Goal: Information Seeking & Learning: Obtain resource

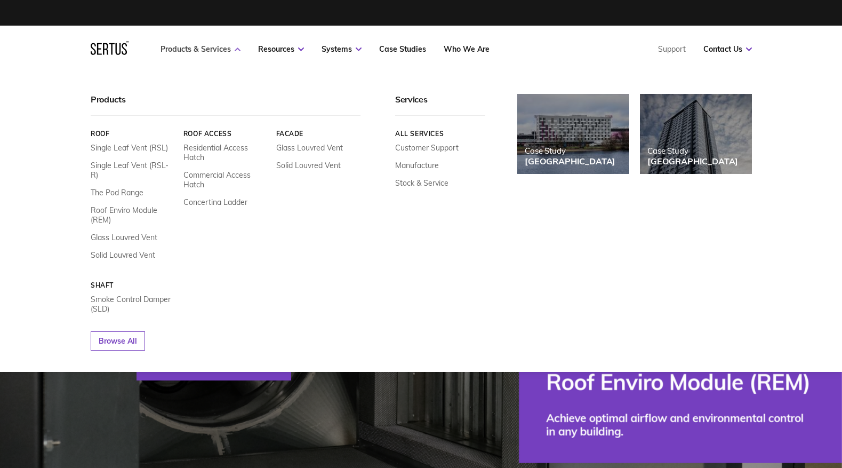
click at [239, 50] on icon at bounding box center [238, 49] width 6 height 4
click at [327, 145] on link "Glass Louvred Vent" at bounding box center [309, 148] width 67 height 10
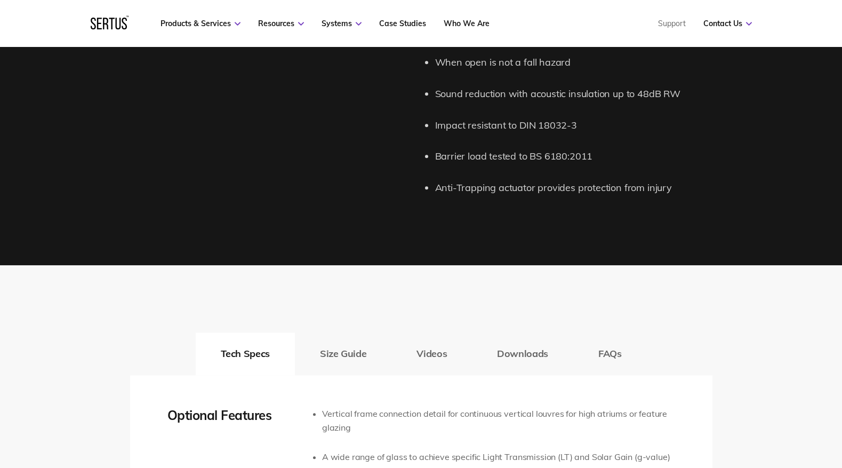
scroll to position [1519, 0]
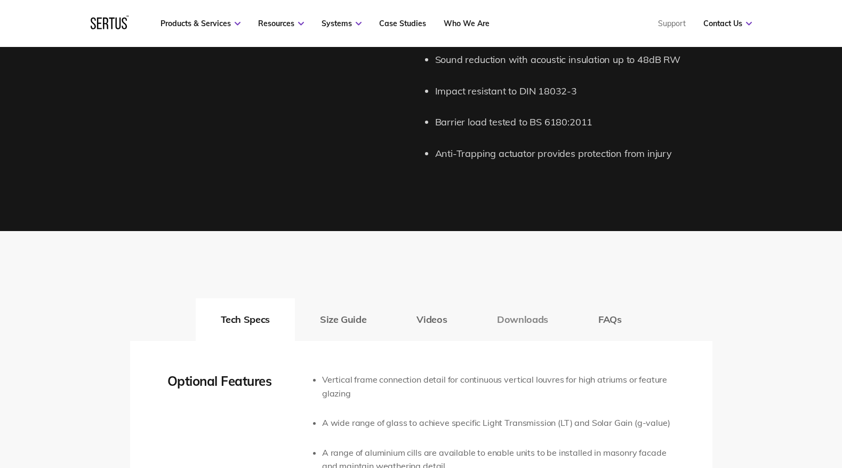
click at [532, 315] on button "Downloads" at bounding box center [522, 319] width 101 height 43
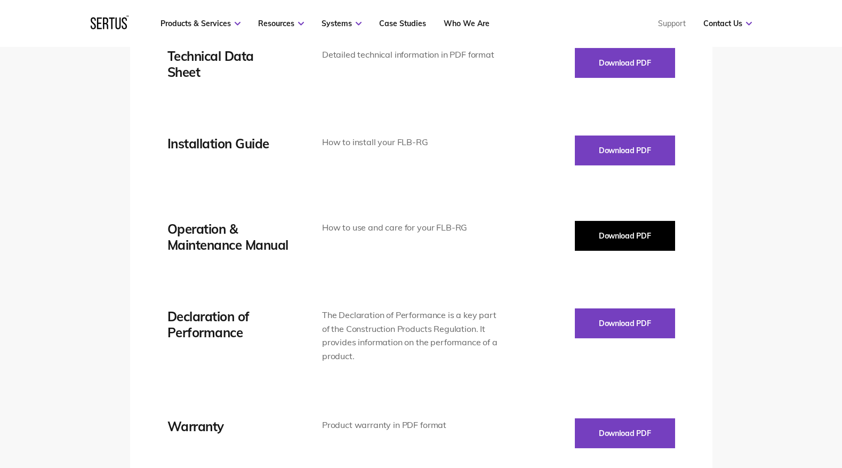
scroll to position [1767, 0]
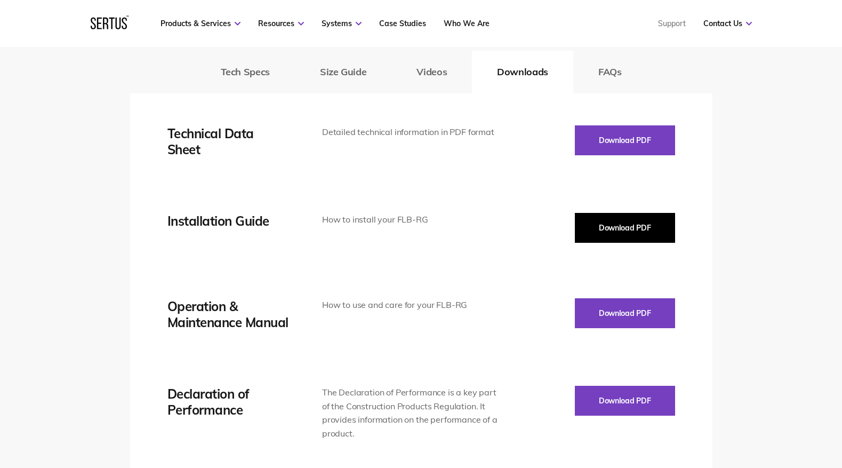
click at [617, 227] on button "Download PDF" at bounding box center [625, 228] width 100 height 30
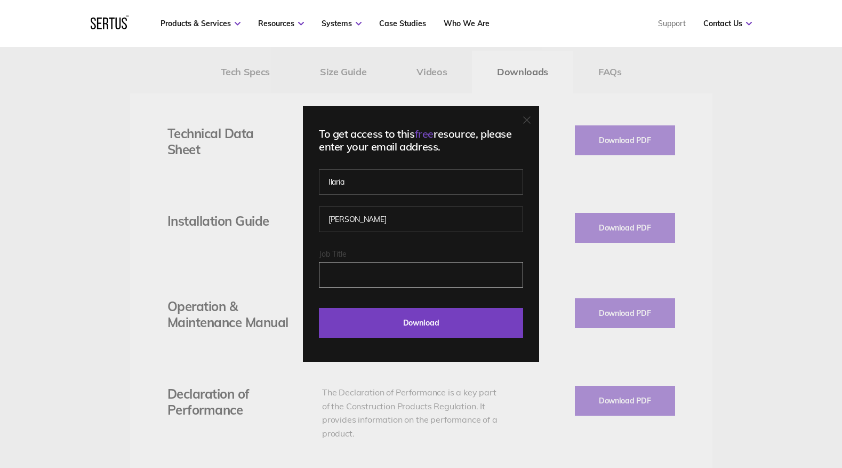
click at [370, 277] on input "Job Title" at bounding box center [421, 275] width 204 height 26
type input "architect"
click at [319, 308] on input "Download" at bounding box center [421, 323] width 204 height 30
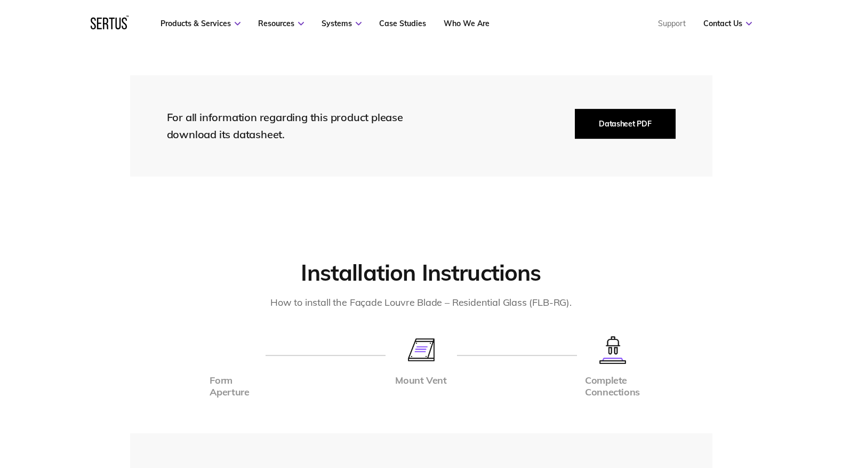
scroll to position [2339, 0]
click at [614, 123] on button "Datasheet PDF" at bounding box center [625, 124] width 100 height 30
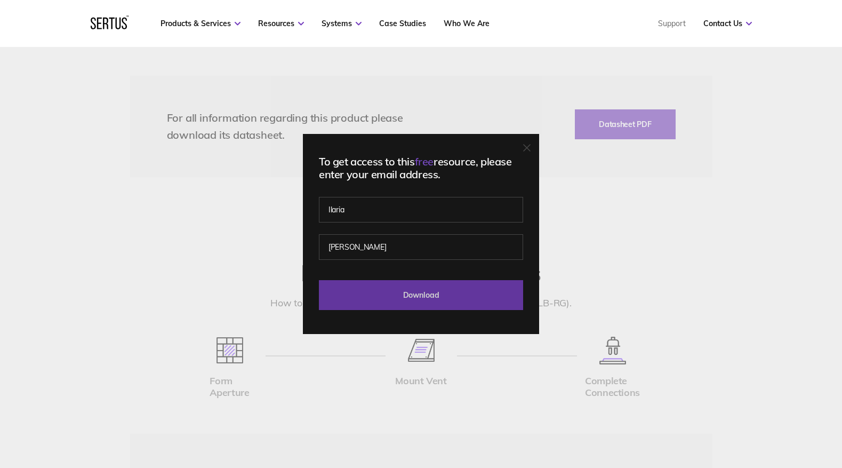
click at [422, 293] on input "Download" at bounding box center [421, 295] width 204 height 30
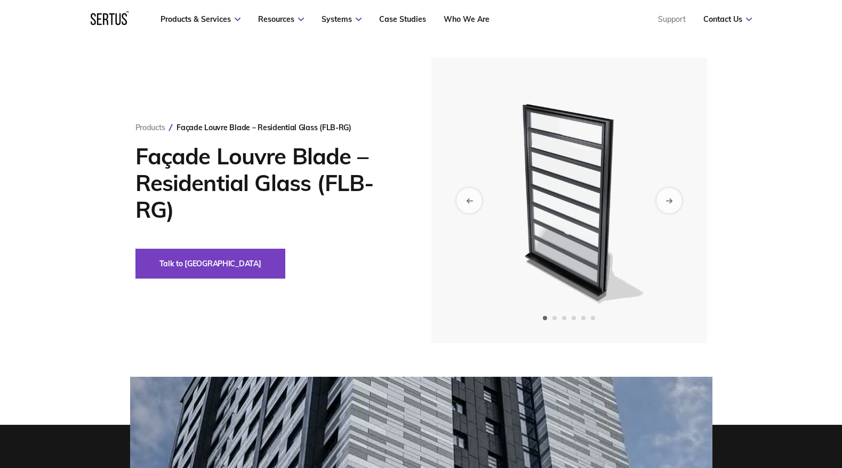
scroll to position [0, 0]
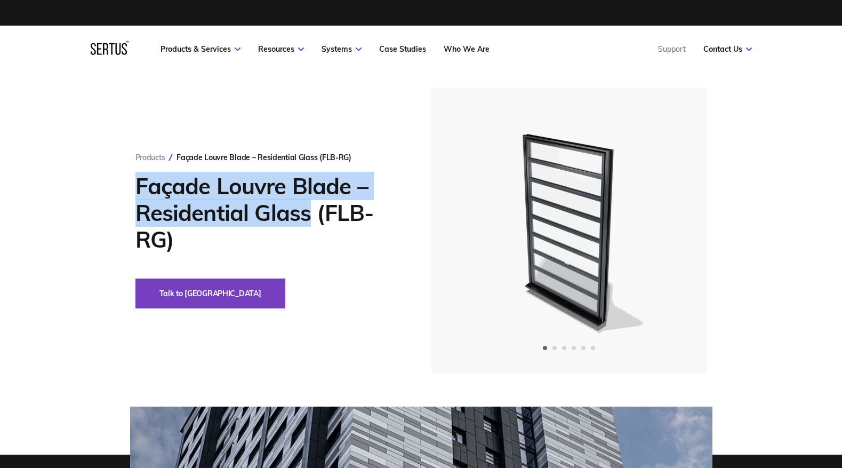
drag, startPoint x: 297, startPoint y: 214, endPoint x: 153, endPoint y: 179, distance: 147.7
click at [131, 181] on div "Products Façade Louvre Blade – Residential Glass (FLB-RG) Façade Louvre Blade –…" at bounding box center [421, 229] width 625 height 285
copy h1 "Façade Louvre Blade – Residential Glass"
click at [672, 230] on icon "Next slide" at bounding box center [669, 230] width 6 height 0
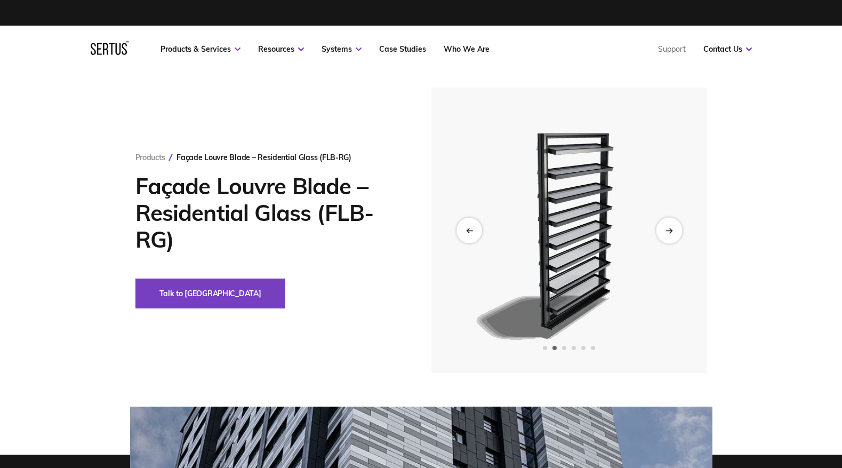
click at [673, 231] on icon "Next slide" at bounding box center [669, 230] width 7 height 6
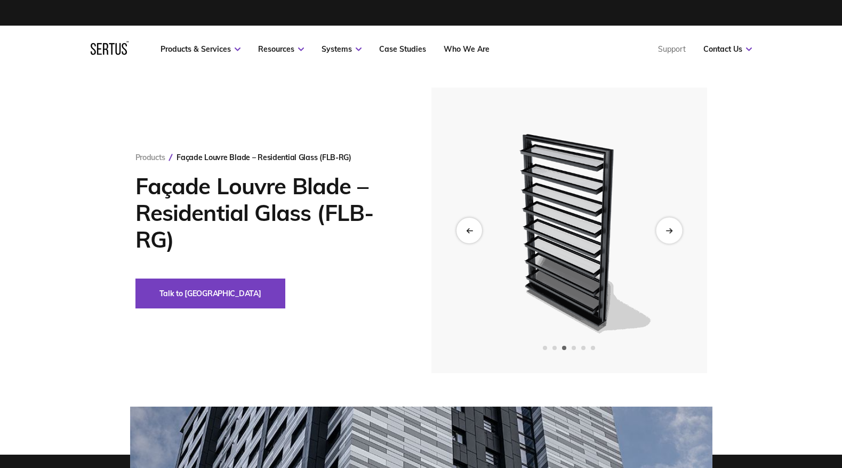
click at [673, 231] on icon "Next slide" at bounding box center [669, 230] width 7 height 6
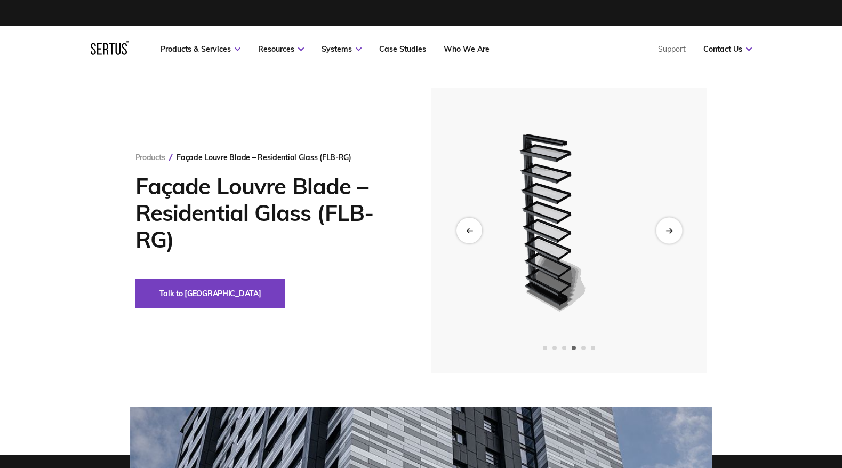
click at [673, 231] on icon "Next slide" at bounding box center [669, 230] width 7 height 6
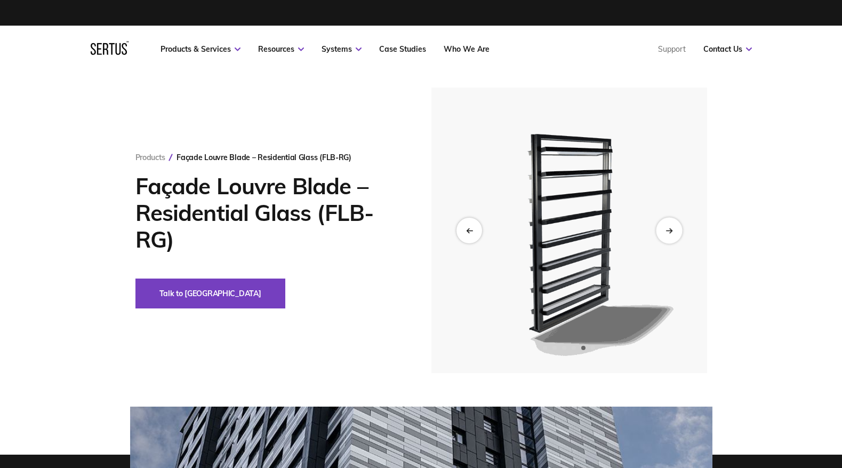
click at [673, 231] on icon "Next slide" at bounding box center [669, 230] width 7 height 6
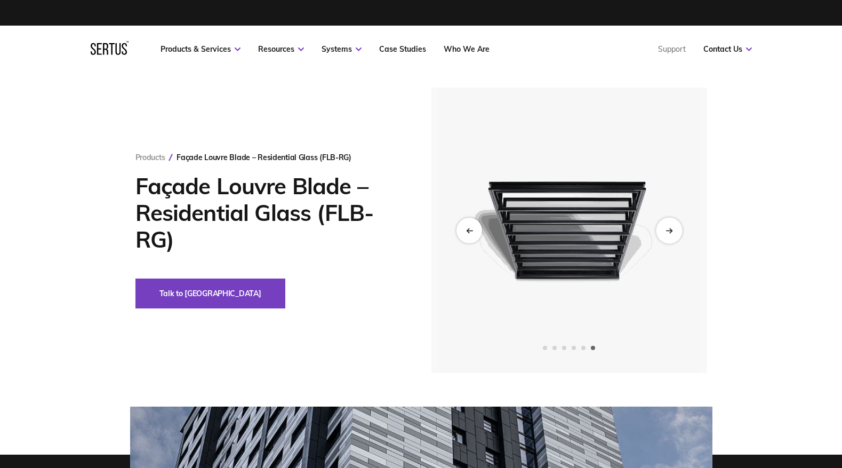
click at [673, 231] on icon "Next slide" at bounding box center [669, 230] width 7 height 6
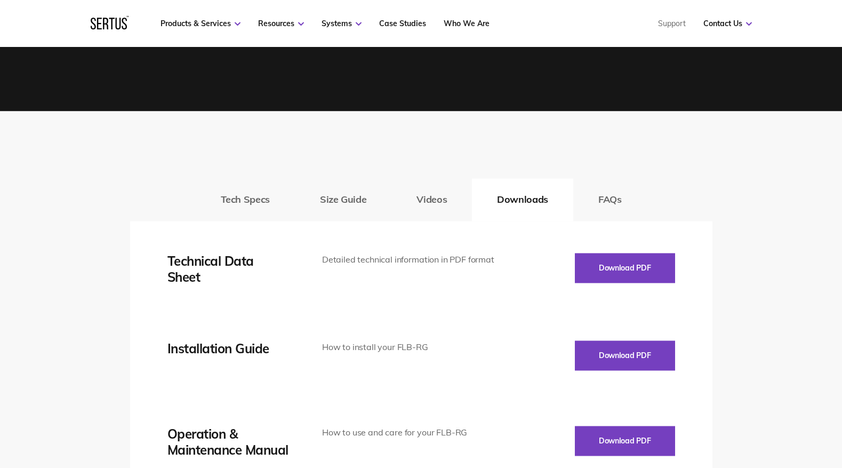
scroll to position [1647, 0]
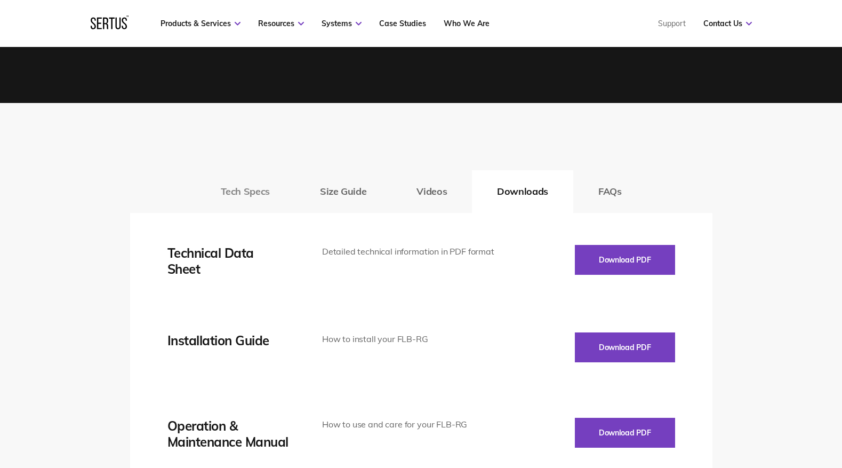
click at [246, 192] on button "Tech Specs" at bounding box center [245, 191] width 99 height 43
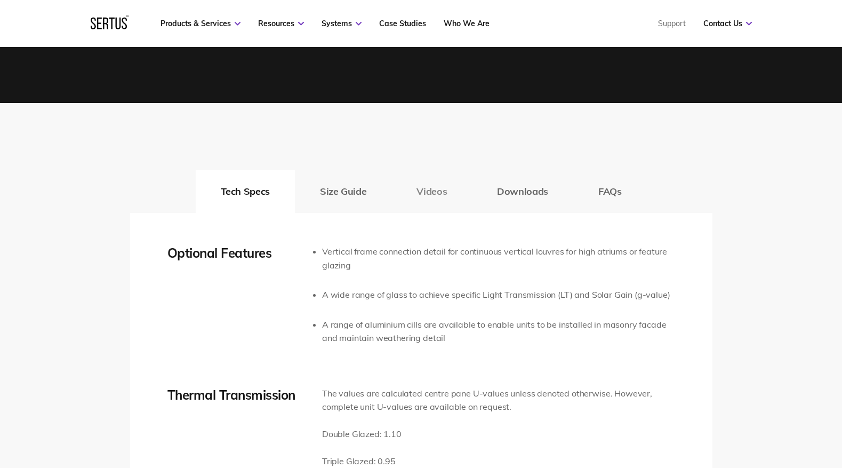
click at [435, 190] on button "Videos" at bounding box center [432, 191] width 81 height 43
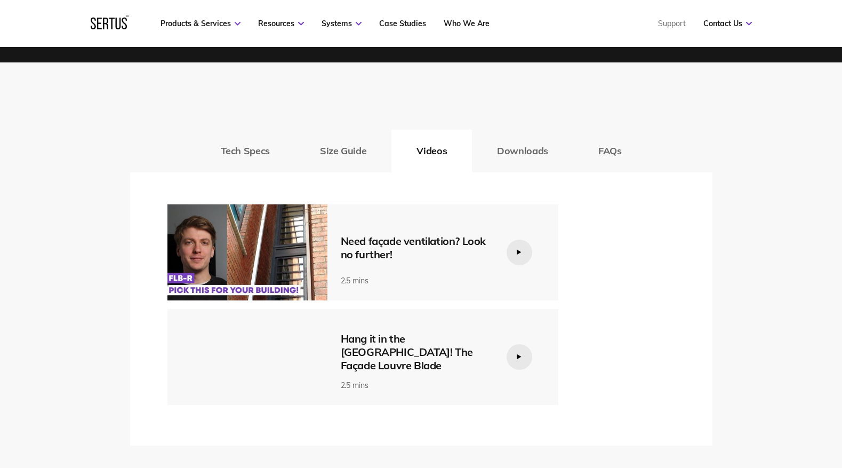
scroll to position [1698, 0]
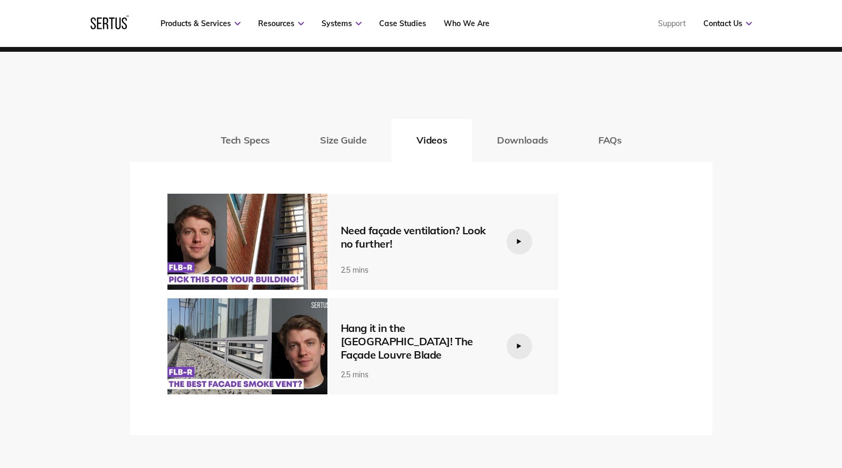
click at [516, 242] on div at bounding box center [520, 242] width 26 height 26
click at [809, 139] on div "Tech Specs Size Guide Videos Downloads FAQs Optional Features Vertical frame co…" at bounding box center [421, 269] width 842 height 434
click at [517, 242] on icon at bounding box center [519, 241] width 4 height 5
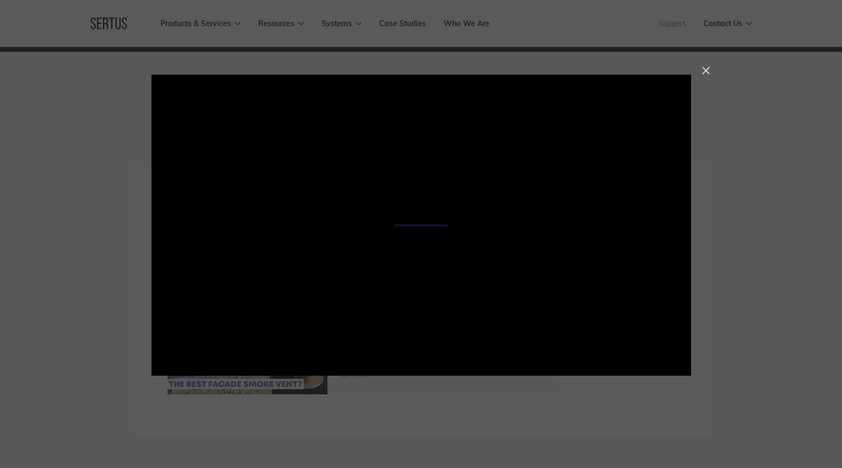
click at [608, 28] on div at bounding box center [421, 234] width 842 height 468
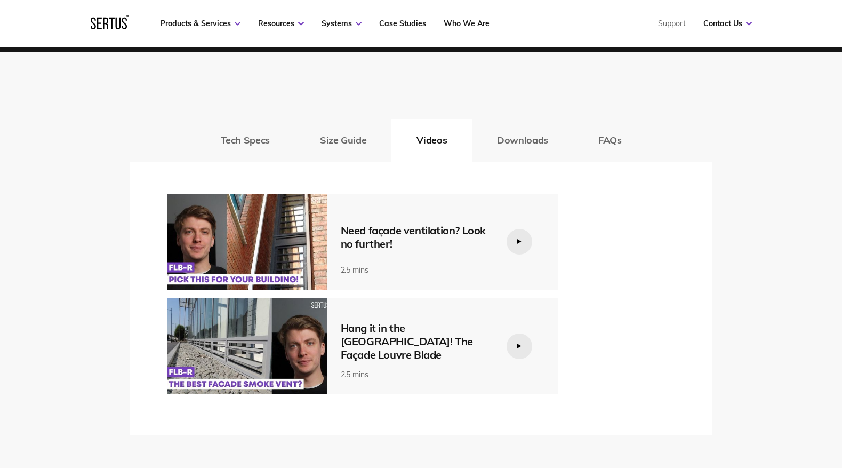
click at [256, 245] on img at bounding box center [247, 242] width 160 height 96
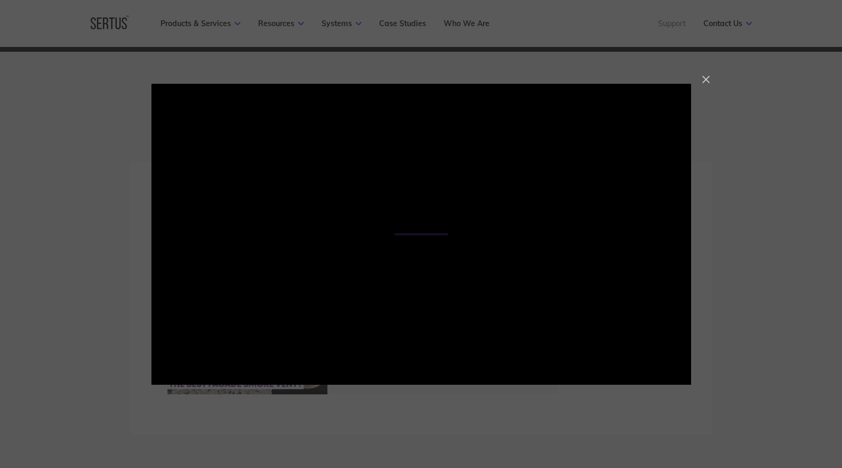
click at [708, 78] on div at bounding box center [706, 79] width 7 height 7
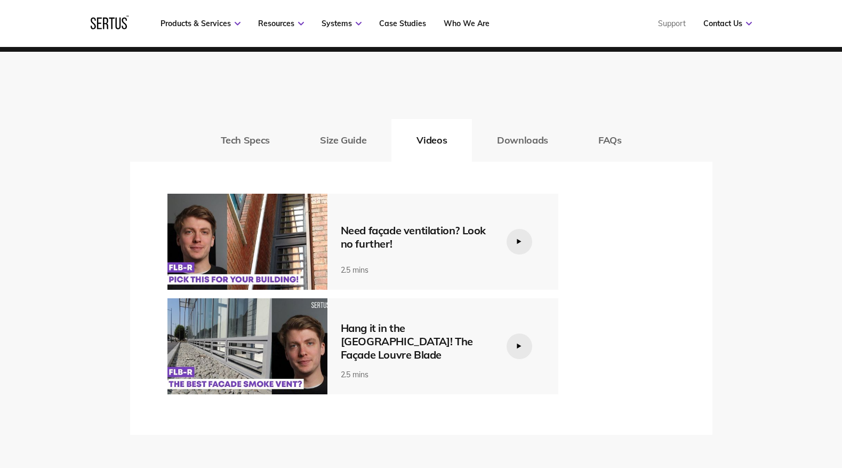
click at [286, 342] on img at bounding box center [247, 346] width 160 height 96
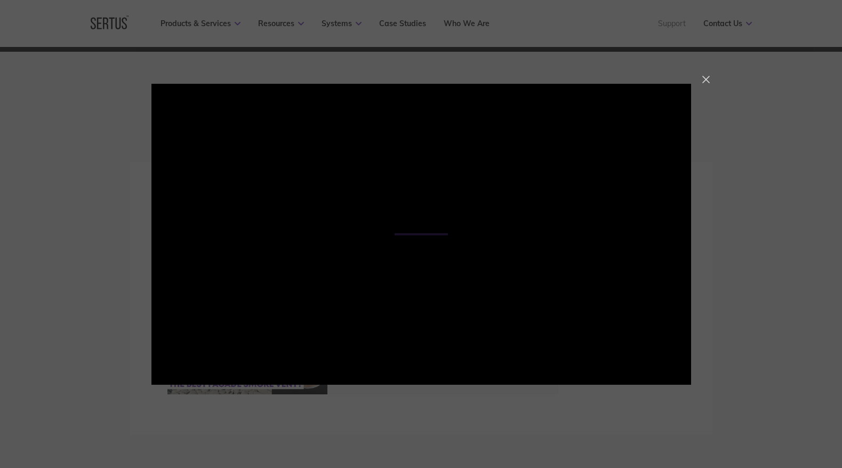
click at [704, 78] on div at bounding box center [706, 79] width 7 height 7
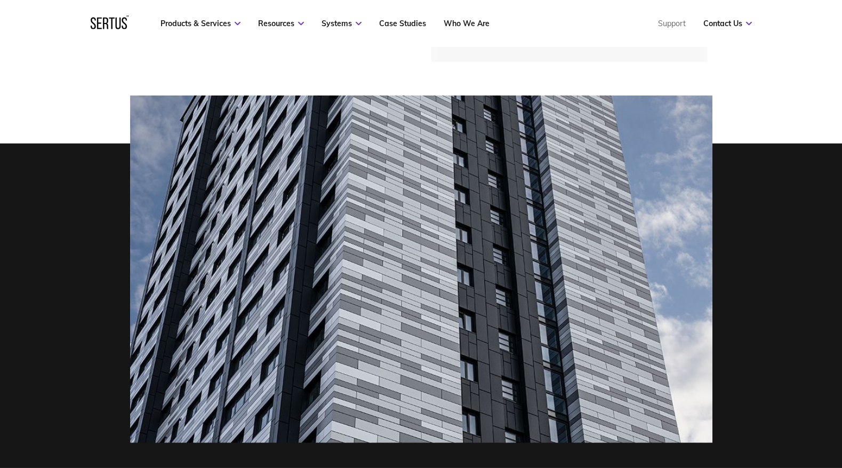
scroll to position [0, 0]
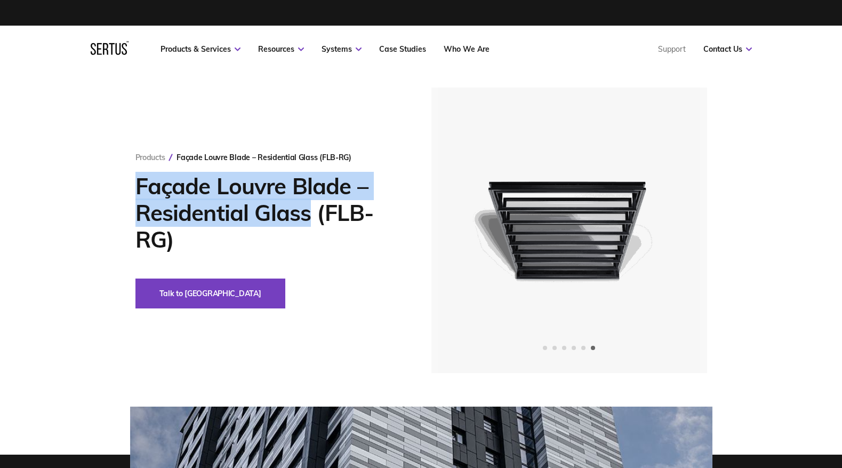
drag, startPoint x: 310, startPoint y: 214, endPoint x: 142, endPoint y: 186, distance: 170.4
click at [132, 183] on div "Products Façade Louvre Blade – Residential Glass (FLB-RG) Façade Louvre Blade –…" at bounding box center [421, 229] width 625 height 285
copy h1 "Façade Louvre Blade – Residential Glass"
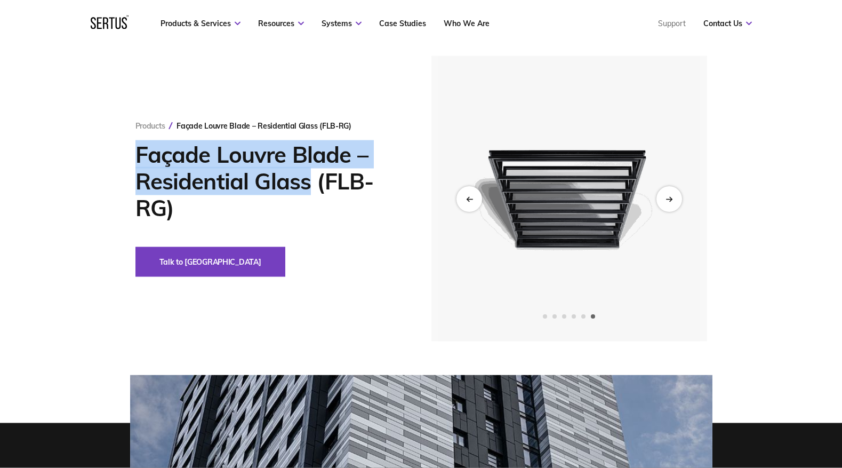
scroll to position [34, 0]
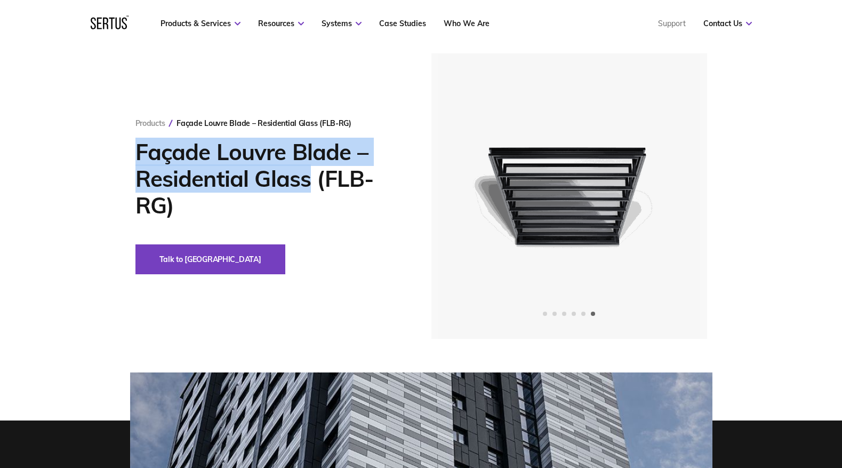
copy h1 "Façade Louvre Blade – Residential Glass"
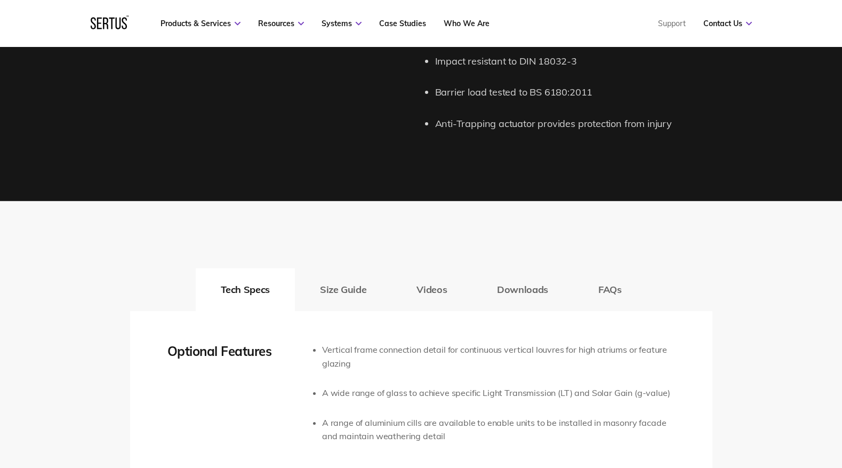
scroll to position [1664, 0]
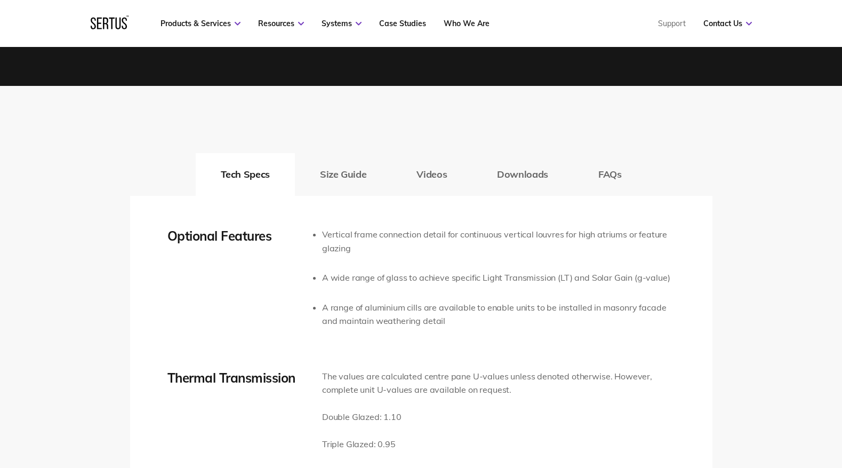
drag, startPoint x: 341, startPoint y: 178, endPoint x: 348, endPoint y: 171, distance: 10.2
click at [341, 178] on button "Size Guide" at bounding box center [343, 174] width 97 height 43
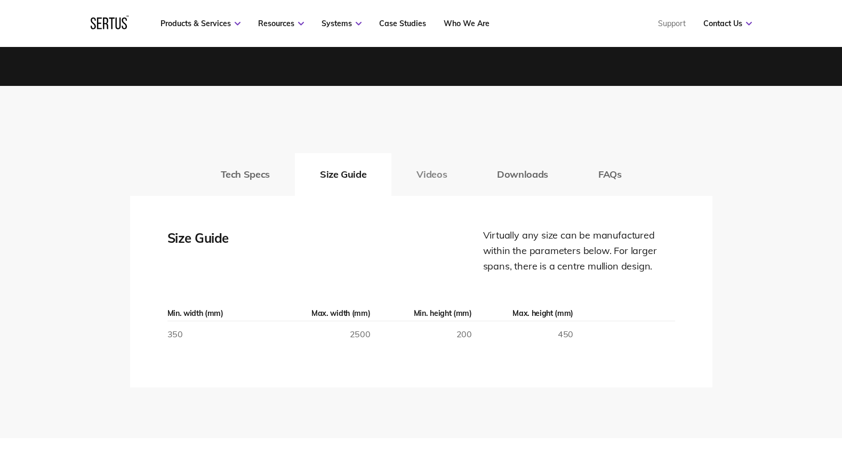
click at [451, 171] on button "Videos" at bounding box center [432, 174] width 81 height 43
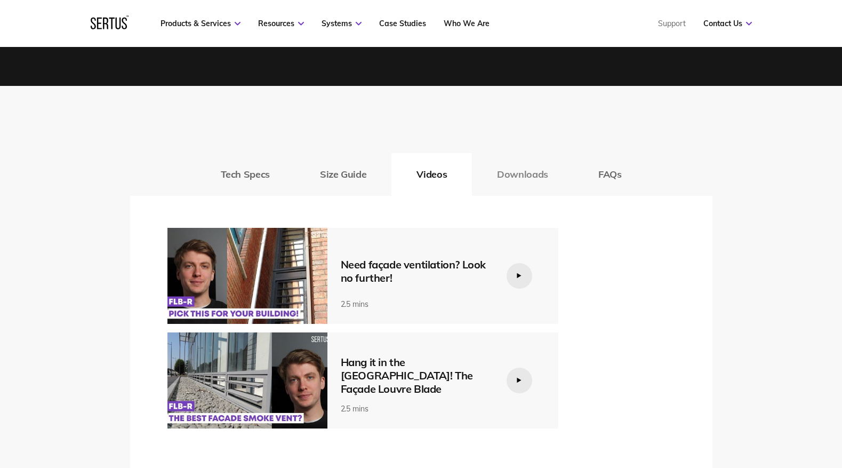
click at [523, 170] on button "Downloads" at bounding box center [522, 174] width 101 height 43
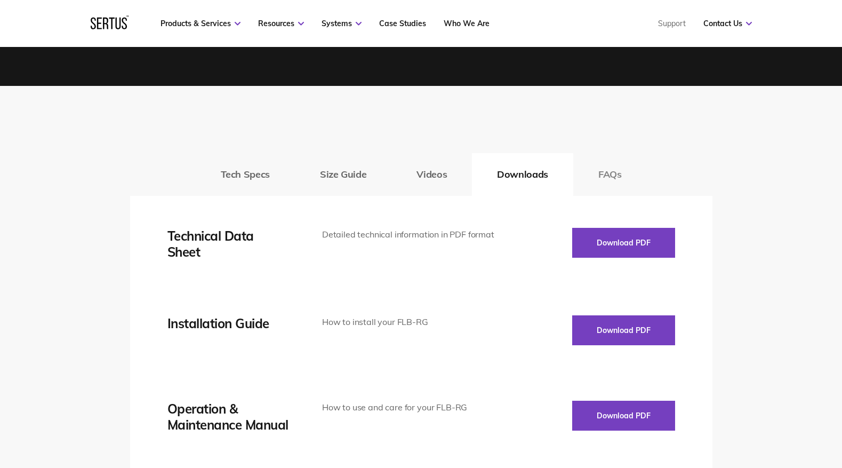
click at [603, 174] on button "FAQs" at bounding box center [610, 174] width 74 height 43
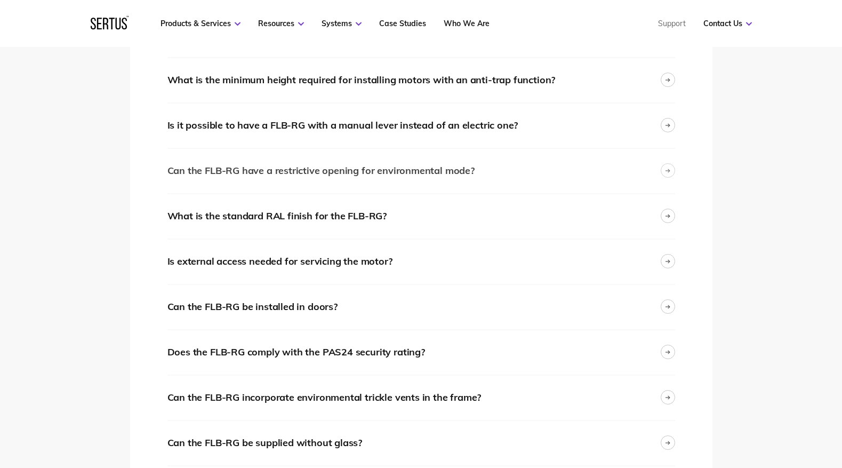
scroll to position [1995, 0]
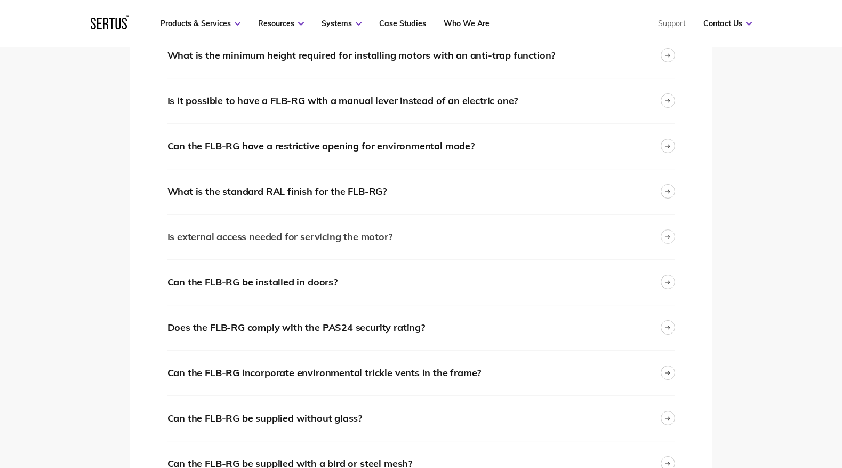
click at [670, 241] on div at bounding box center [668, 236] width 14 height 14
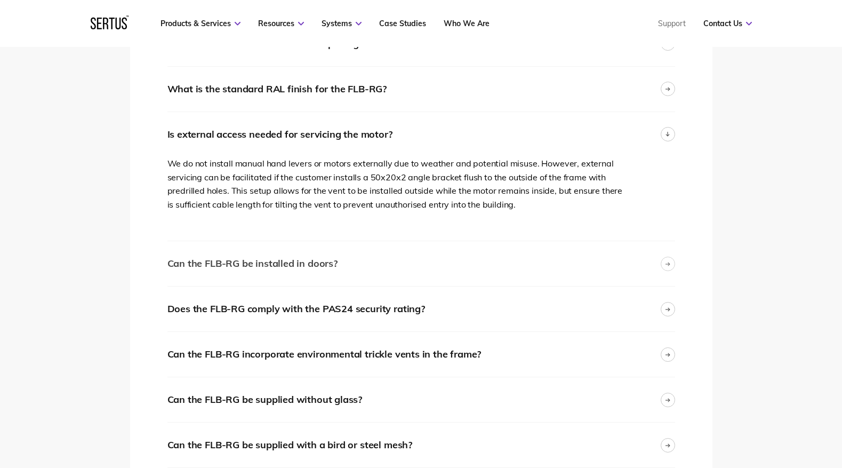
scroll to position [2115, 0]
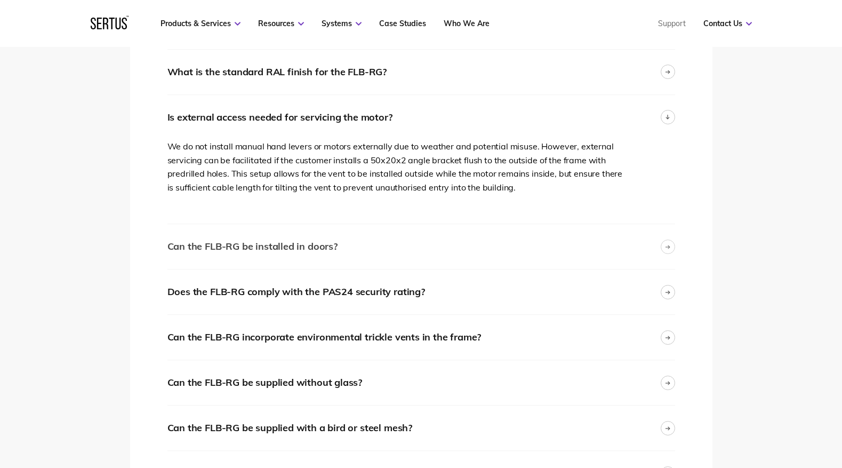
click at [666, 245] on div at bounding box center [668, 247] width 14 height 14
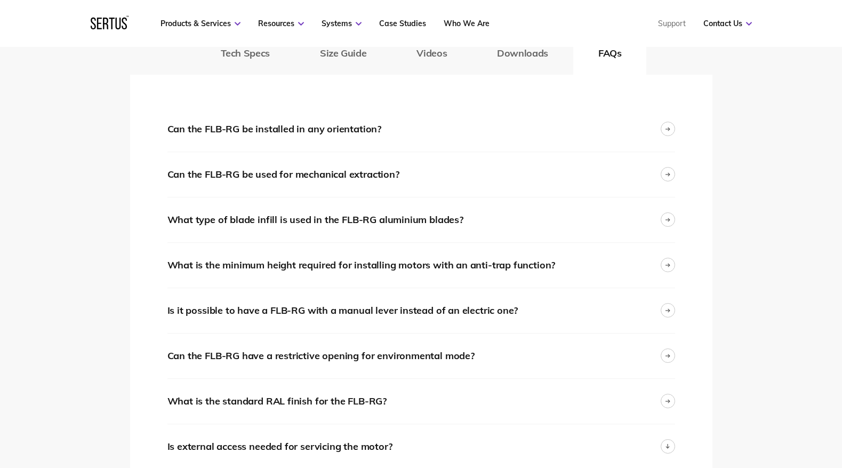
scroll to position [1782, 0]
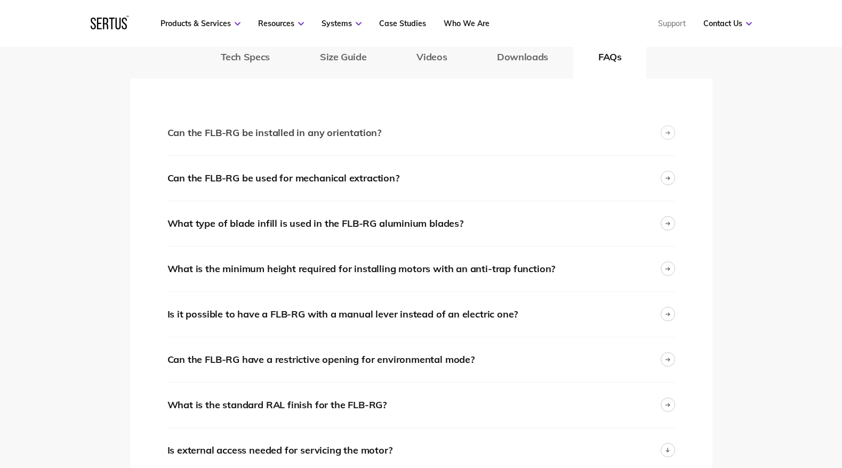
click at [671, 138] on div at bounding box center [668, 132] width 14 height 14
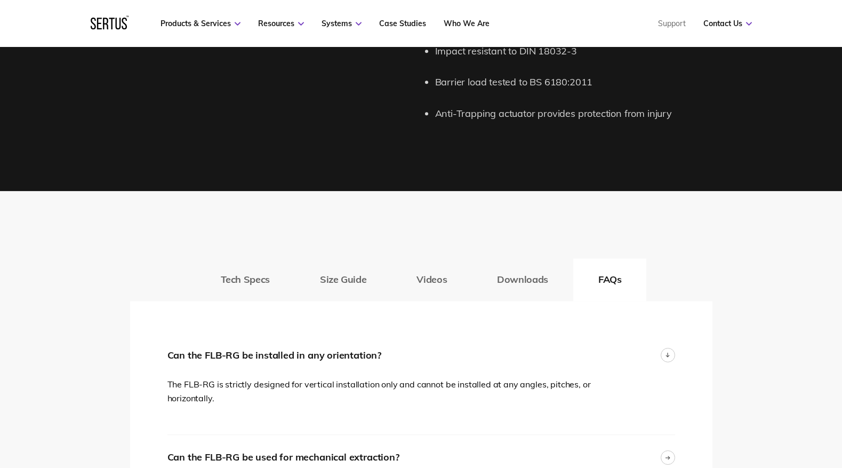
scroll to position [1534, 0]
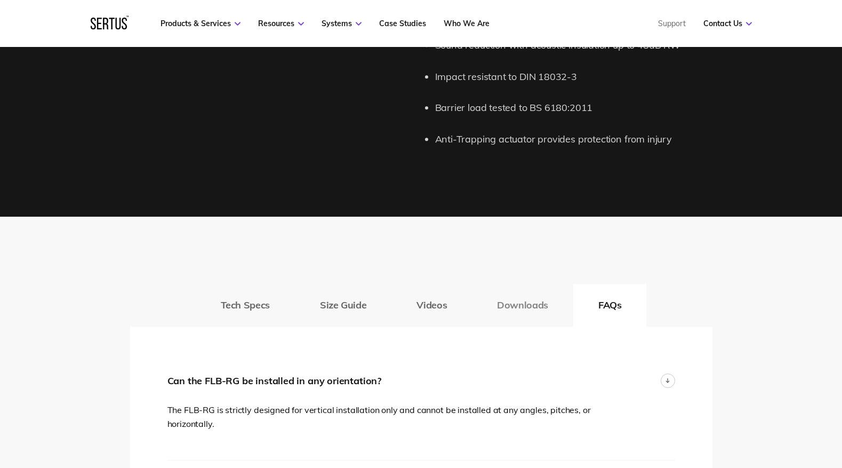
click at [524, 304] on button "Downloads" at bounding box center [522, 305] width 101 height 43
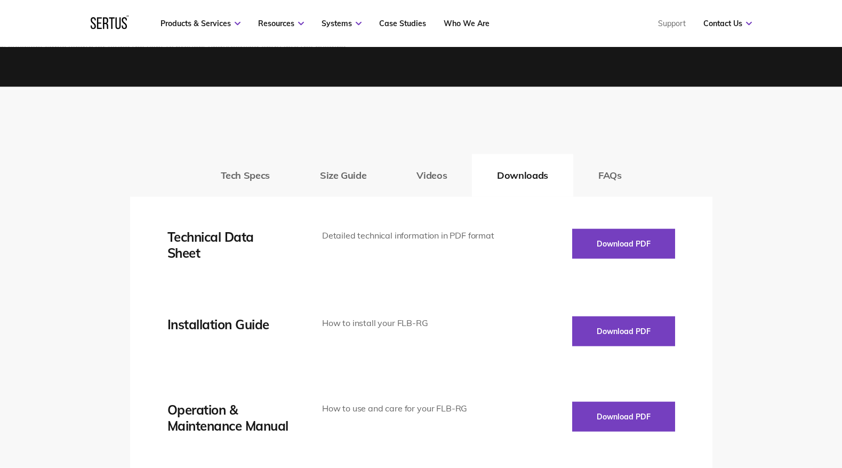
scroll to position [1559, 0]
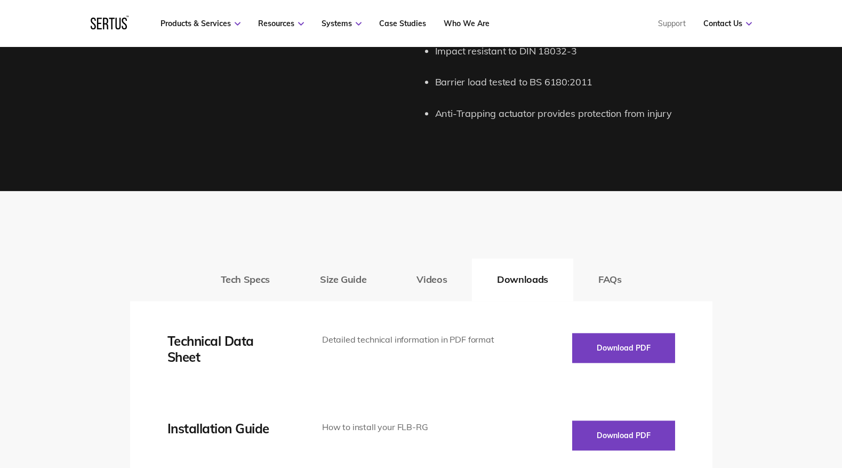
click at [440, 278] on button "Videos" at bounding box center [432, 279] width 81 height 43
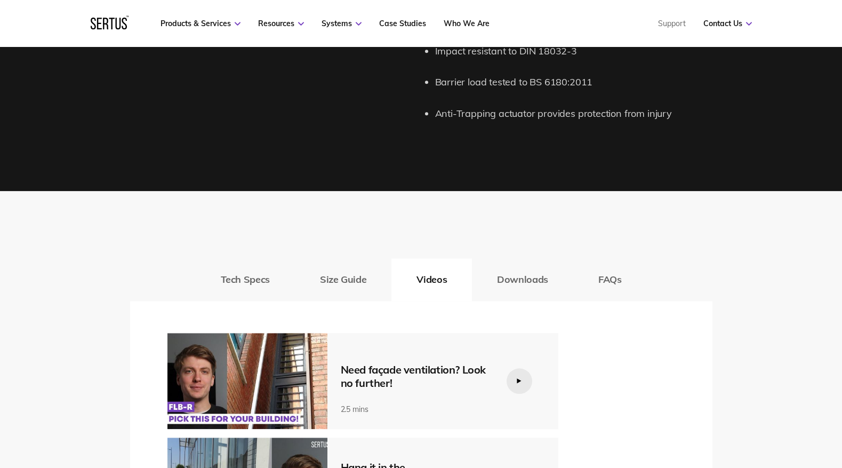
click at [345, 277] on button "Size Guide" at bounding box center [343, 279] width 97 height 43
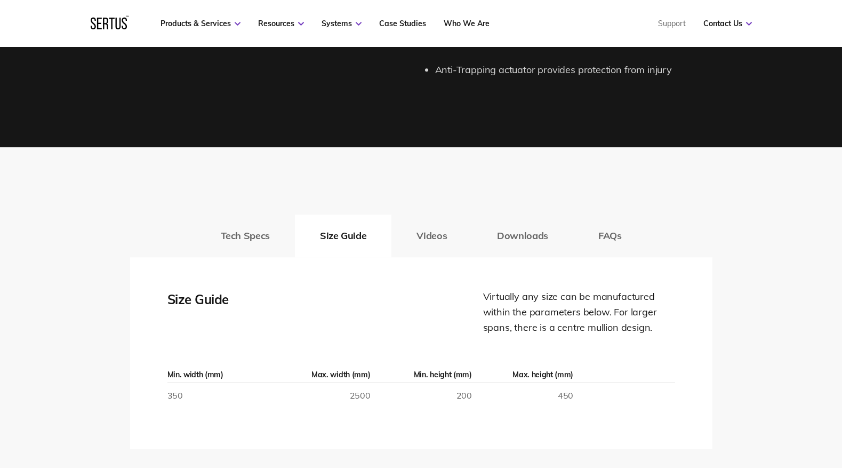
scroll to position [1696, 0]
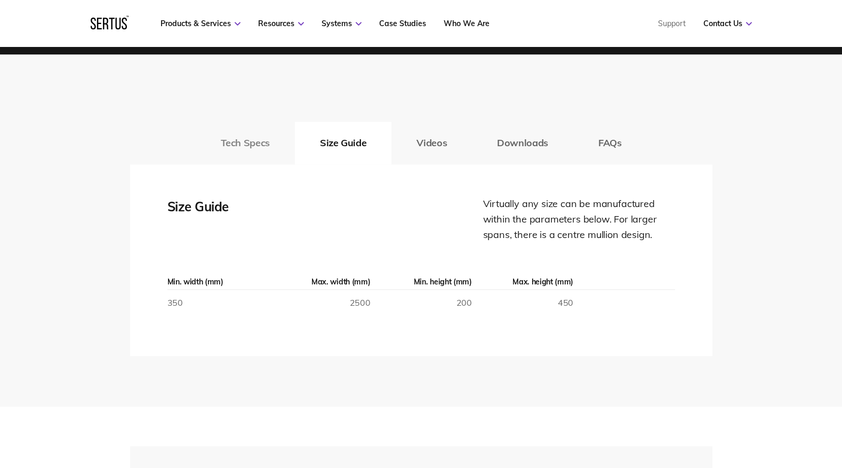
click at [232, 140] on button "Tech Specs" at bounding box center [245, 143] width 99 height 43
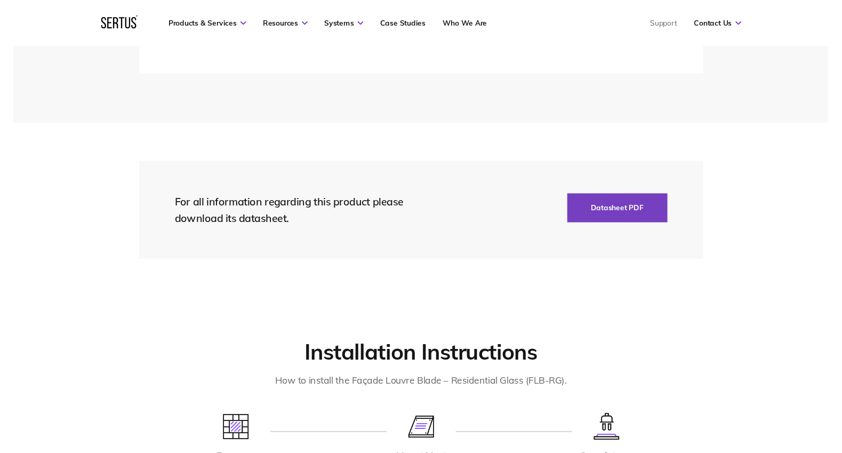
scroll to position [2515, 0]
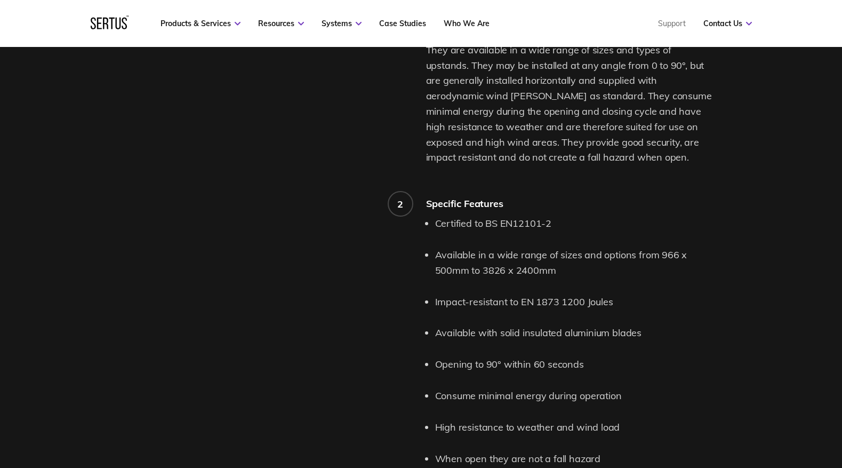
scroll to position [1203, 0]
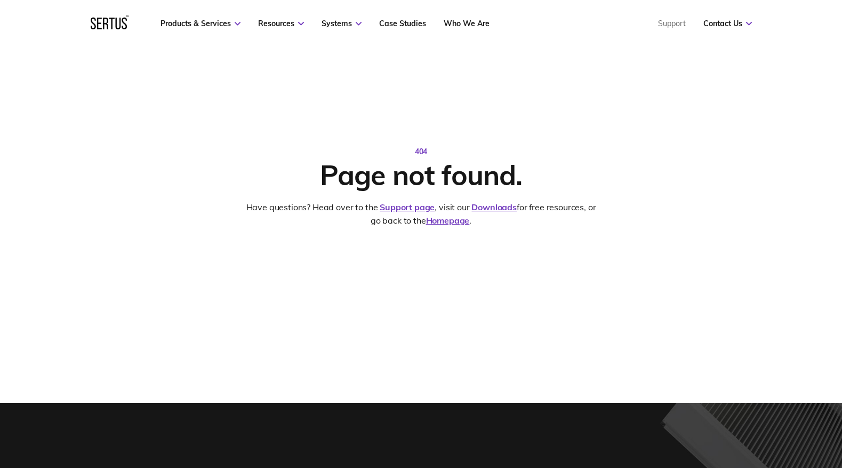
scroll to position [60, 0]
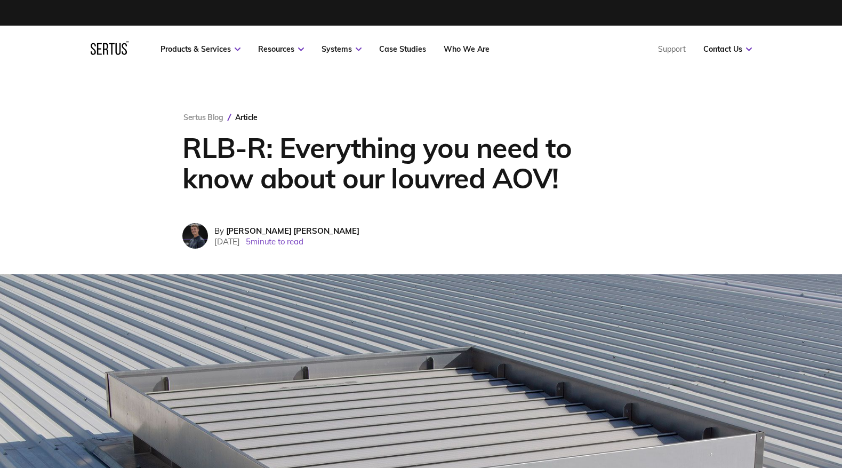
click at [530, 75] on div "Sertus Blog Article RLB-R: Everything you need to know about our louvred AOV! B…" at bounding box center [421, 174] width 520 height 202
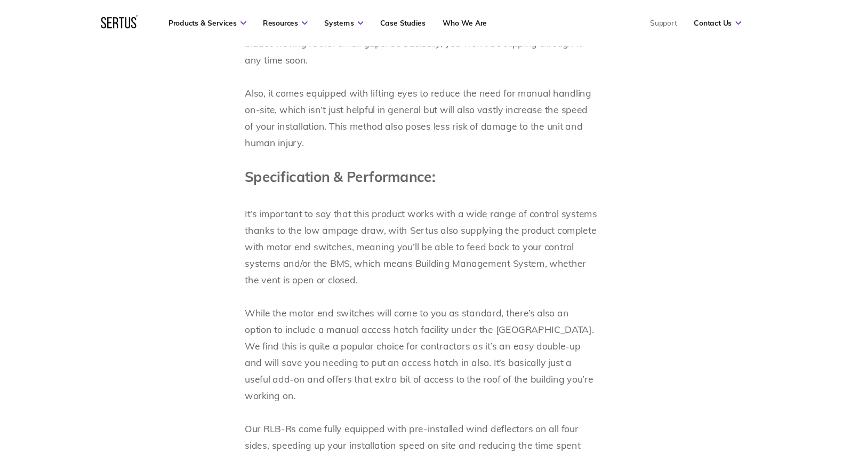
scroll to position [1288, 0]
